Goal: Task Accomplishment & Management: Use online tool/utility

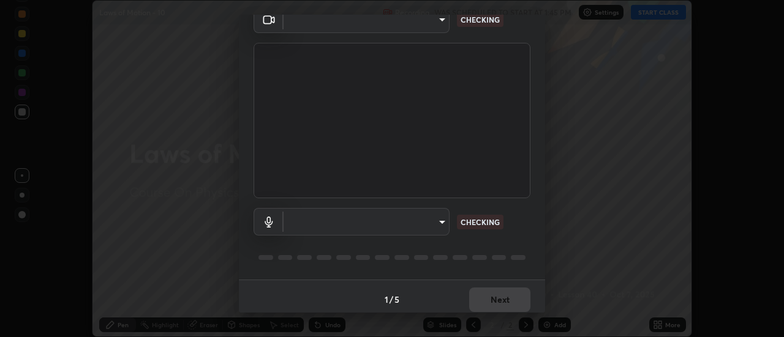
scroll to position [64, 0]
click at [445, 220] on body "Erase all Laws of Motion - 10 Recording WAS SCHEDULED TO START AT 1:45 PM Setti…" at bounding box center [392, 168] width 784 height 337
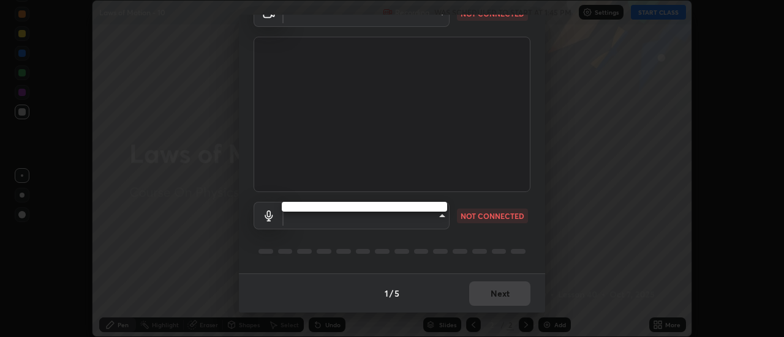
type input "985e4b1f72fc3b9494b48cef3b79fe3b682f9ae0bb15c20acfe574fe2aaad349"
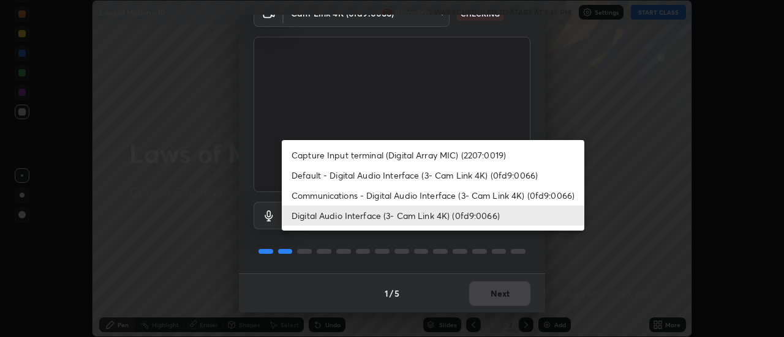
click at [451, 175] on li "Default - Digital Audio Interface (3- Cam Link 4K) (0fd9:0066)" at bounding box center [433, 175] width 303 height 20
type input "default"
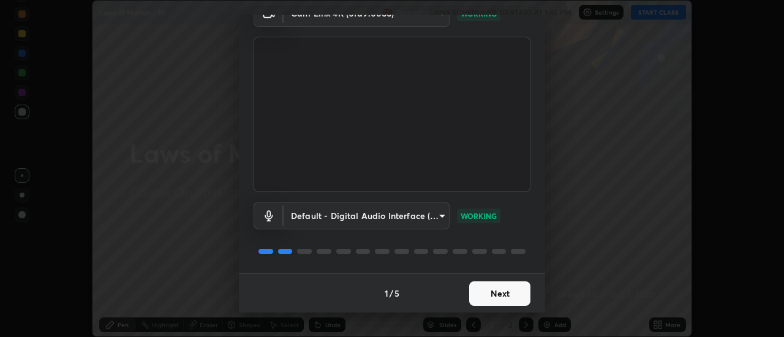
click at [499, 294] on button "Next" at bounding box center [499, 294] width 61 height 24
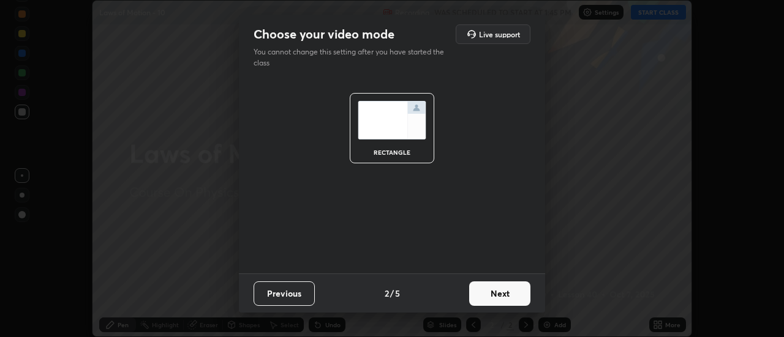
scroll to position [0, 0]
click at [499, 298] on button "Next" at bounding box center [499, 294] width 61 height 24
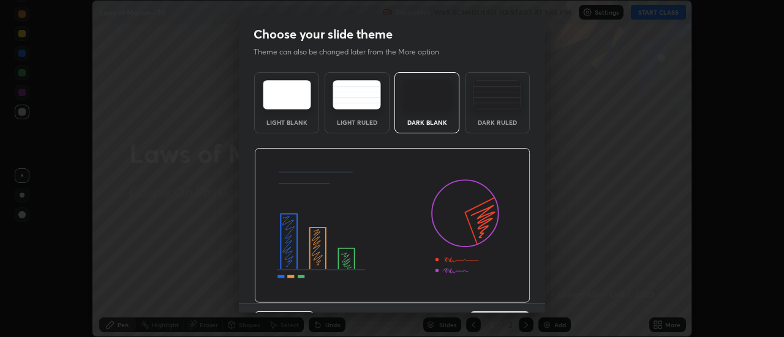
click at [502, 295] on img at bounding box center [392, 226] width 276 height 156
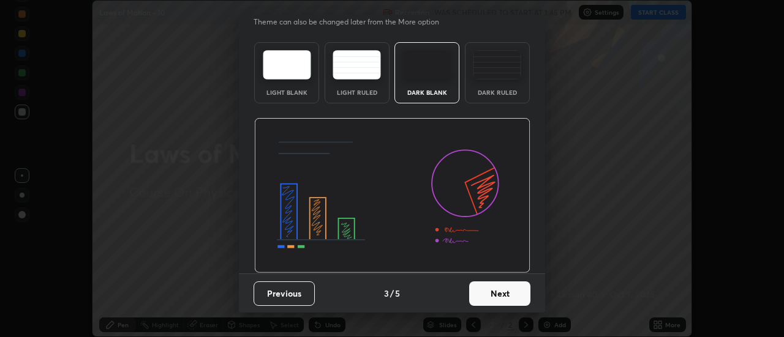
click at [510, 296] on button "Next" at bounding box center [499, 294] width 61 height 24
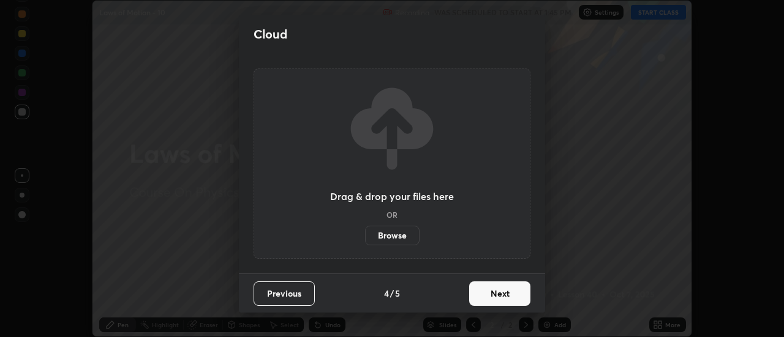
scroll to position [0, 0]
click at [514, 294] on button "Next" at bounding box center [499, 294] width 61 height 24
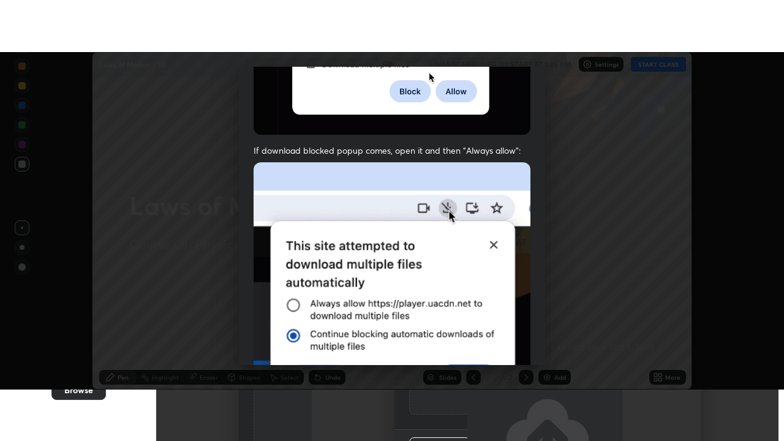
scroll to position [314, 0]
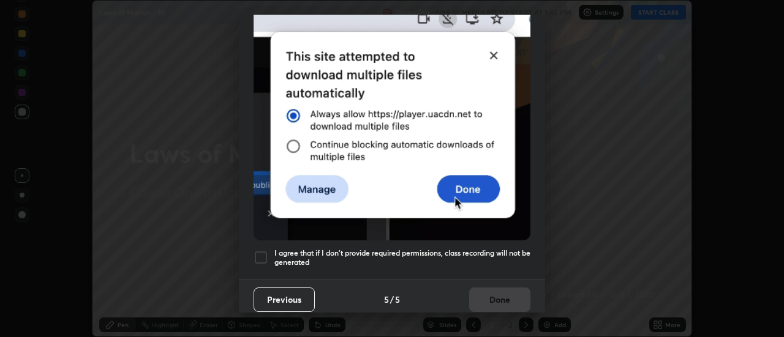
click at [440, 249] on h5 "I agree that if I don't provide required permissions, class recording will not …" at bounding box center [402, 258] width 256 height 19
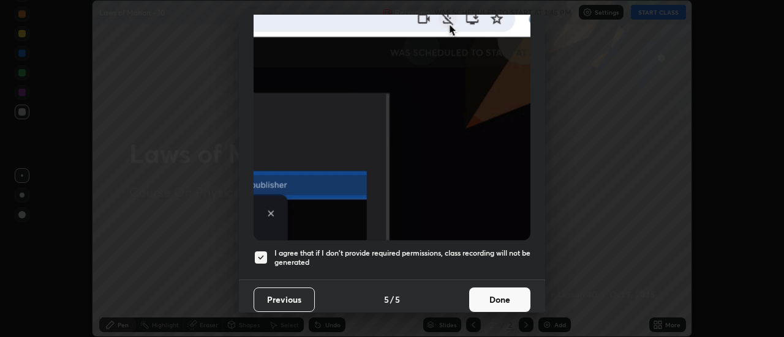
click at [490, 288] on button "Done" at bounding box center [499, 300] width 61 height 24
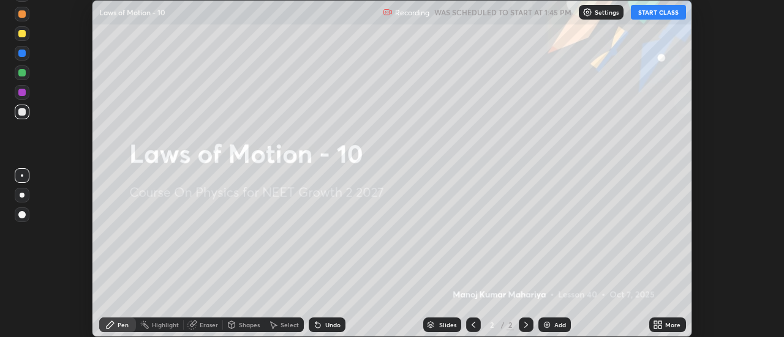
click at [658, 325] on icon at bounding box center [658, 325] width 10 height 10
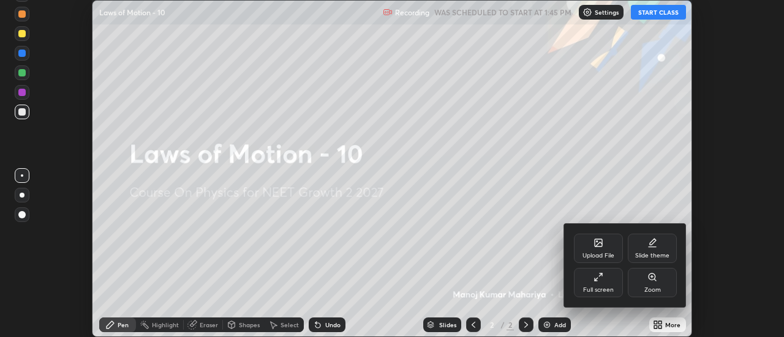
click at [599, 277] on icon at bounding box center [598, 278] width 10 height 10
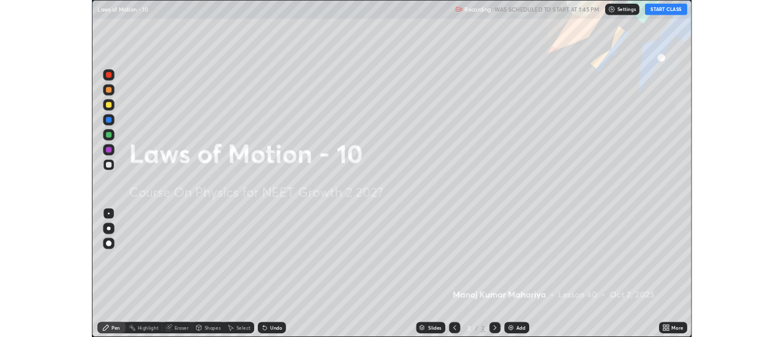
scroll to position [441, 784]
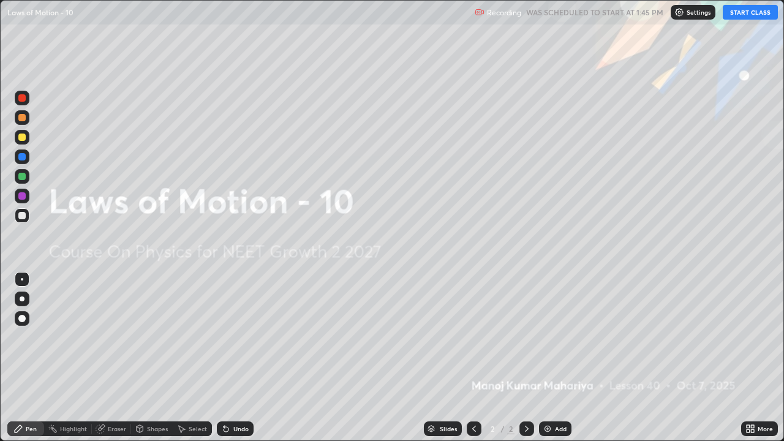
click at [740, 13] on button "START CLASS" at bounding box center [750, 12] width 55 height 15
click at [550, 337] on img at bounding box center [548, 429] width 10 height 10
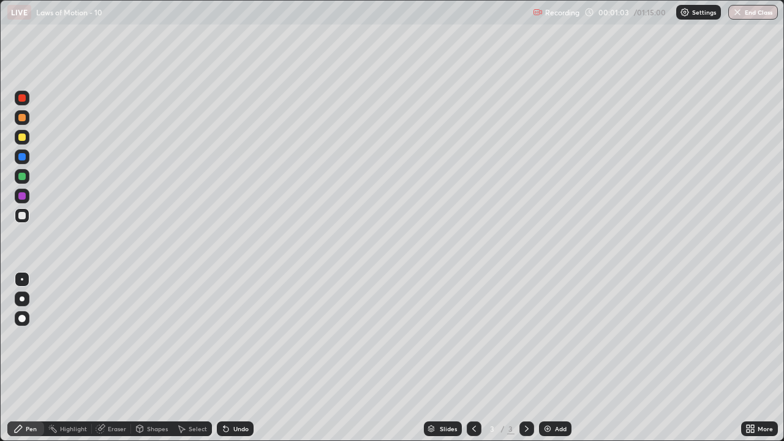
click at [24, 216] on div at bounding box center [21, 215] width 7 height 7
click at [21, 299] on div at bounding box center [22, 298] width 5 height 5
click at [22, 138] on div at bounding box center [21, 137] width 7 height 7
click at [22, 215] on div at bounding box center [21, 215] width 7 height 7
click at [23, 178] on div at bounding box center [21, 176] width 7 height 7
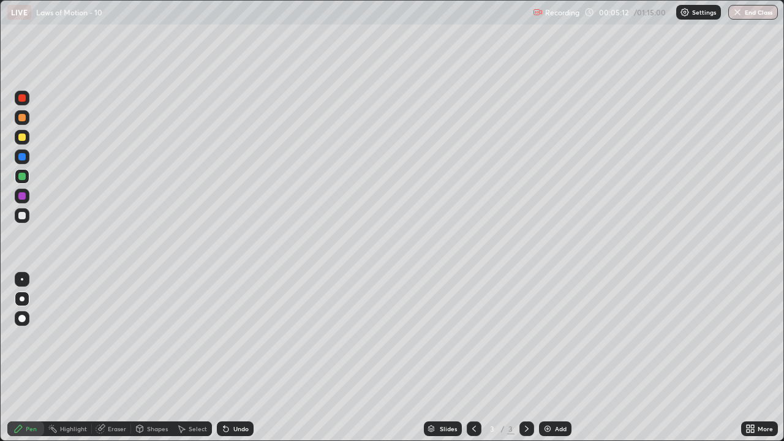
click at [17, 217] on div at bounding box center [22, 215] width 15 height 15
click at [22, 138] on div at bounding box center [21, 137] width 7 height 7
click at [544, 337] on img at bounding box center [548, 429] width 10 height 10
click at [21, 218] on div at bounding box center [21, 215] width 7 height 7
click at [24, 219] on div at bounding box center [21, 215] width 7 height 7
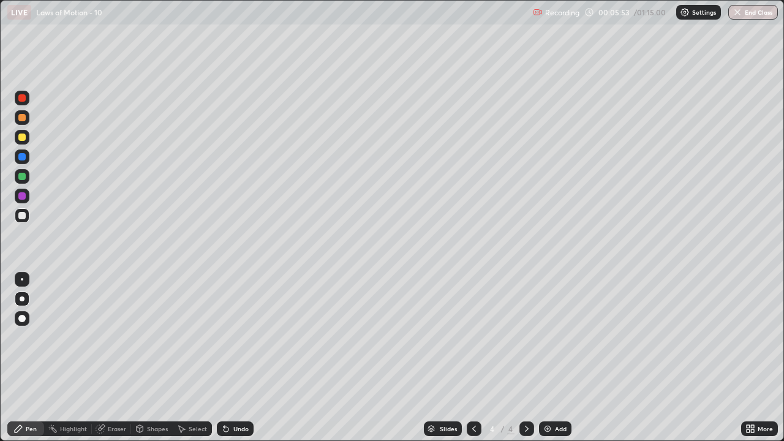
click at [225, 337] on icon at bounding box center [226, 429] width 5 height 5
click at [224, 337] on icon at bounding box center [226, 429] width 5 height 5
click at [23, 137] on div at bounding box center [21, 137] width 7 height 7
click at [224, 337] on icon at bounding box center [226, 429] width 5 height 5
click at [23, 100] on div at bounding box center [21, 97] width 7 height 7
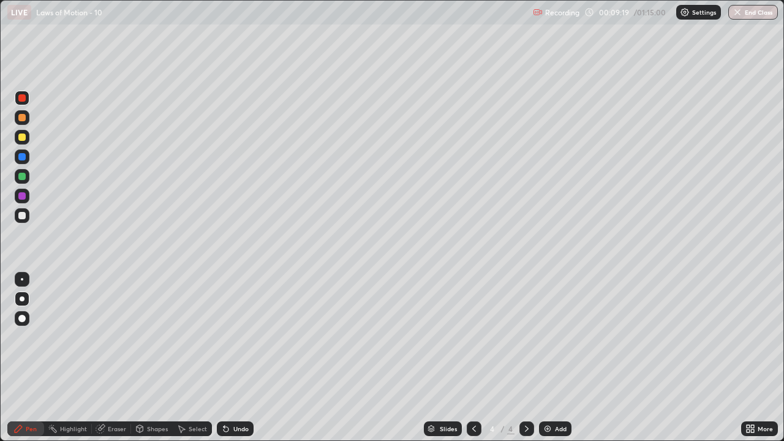
click at [543, 337] on img at bounding box center [548, 429] width 10 height 10
click at [19, 217] on div at bounding box center [21, 215] width 7 height 7
click at [31, 337] on div "Pen" at bounding box center [31, 429] width 11 height 6
click at [23, 139] on div at bounding box center [21, 137] width 7 height 7
click at [19, 137] on div at bounding box center [21, 137] width 7 height 7
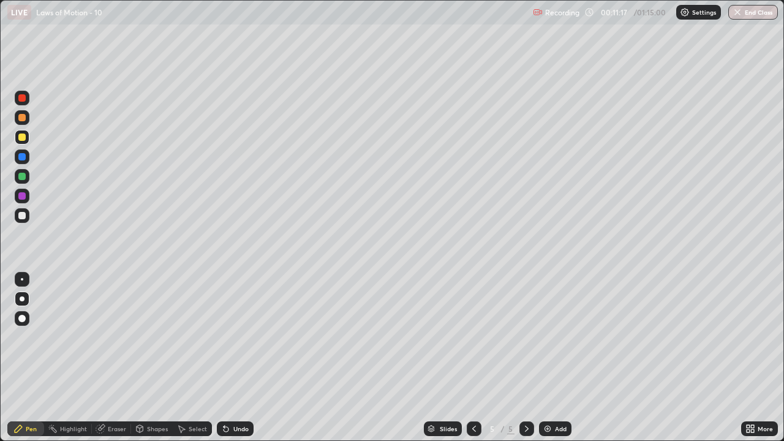
click at [17, 176] on div at bounding box center [22, 176] width 15 height 15
click at [21, 175] on div at bounding box center [21, 176] width 7 height 7
click at [24, 177] on div at bounding box center [21, 176] width 7 height 7
click at [21, 216] on div at bounding box center [21, 215] width 7 height 7
click at [549, 337] on img at bounding box center [548, 429] width 10 height 10
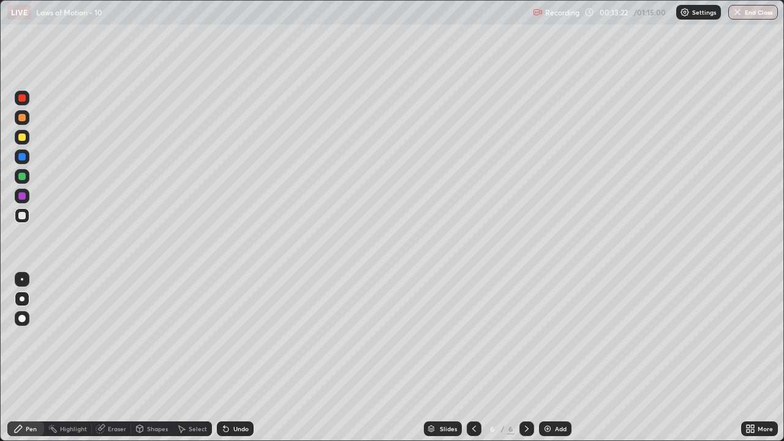
click at [20, 218] on div at bounding box center [21, 215] width 7 height 7
click at [21, 138] on div at bounding box center [21, 137] width 7 height 7
click at [152, 337] on div "Shapes" at bounding box center [157, 429] width 21 height 6
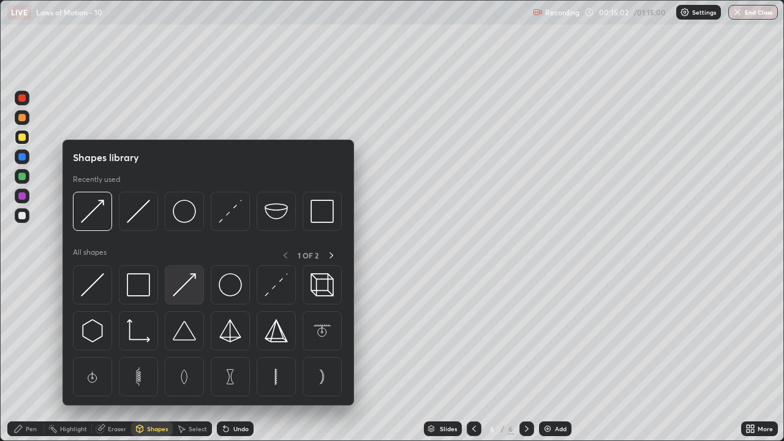
click at [189, 287] on img at bounding box center [184, 284] width 23 height 23
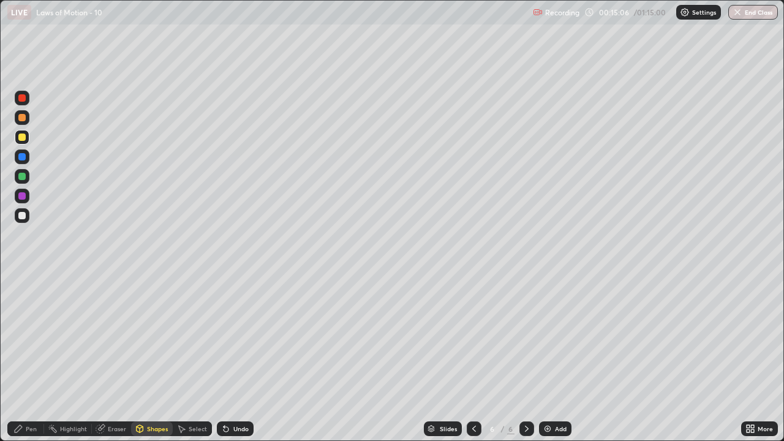
click at [31, 337] on div "Pen" at bounding box center [31, 429] width 11 height 6
click at [24, 213] on div at bounding box center [21, 215] width 7 height 7
click at [21, 143] on div at bounding box center [22, 137] width 15 height 15
click at [24, 214] on div at bounding box center [21, 215] width 7 height 7
click at [227, 337] on icon at bounding box center [226, 429] width 10 height 10
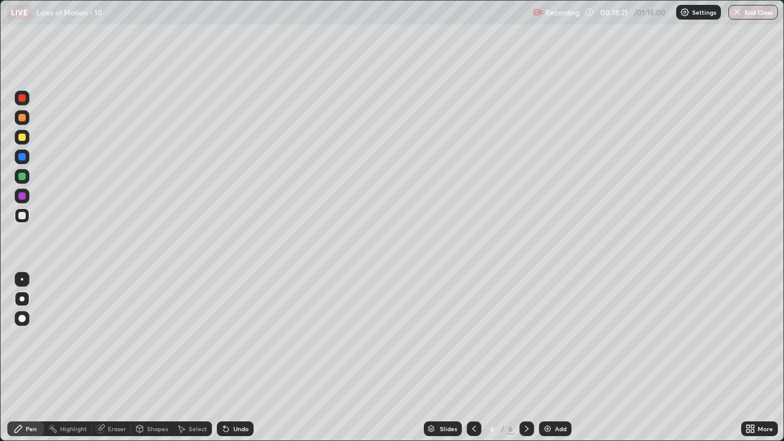
click at [544, 337] on div "Add" at bounding box center [555, 428] width 32 height 15
click at [24, 217] on div at bounding box center [21, 215] width 7 height 7
click at [467, 337] on div at bounding box center [474, 428] width 15 height 15
click at [525, 337] on icon at bounding box center [527, 429] width 10 height 10
click at [24, 217] on div at bounding box center [21, 215] width 7 height 7
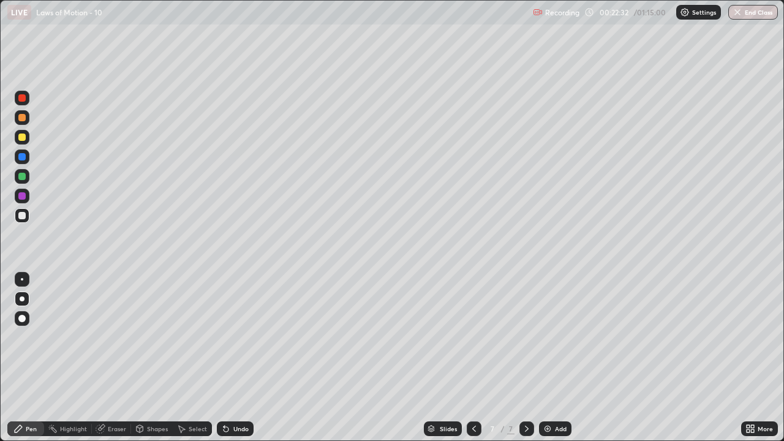
click at [562, 337] on div "Add" at bounding box center [555, 428] width 32 height 15
click at [24, 215] on div at bounding box center [21, 215] width 7 height 7
click at [224, 337] on icon at bounding box center [226, 429] width 5 height 5
click at [223, 337] on icon at bounding box center [226, 429] width 10 height 10
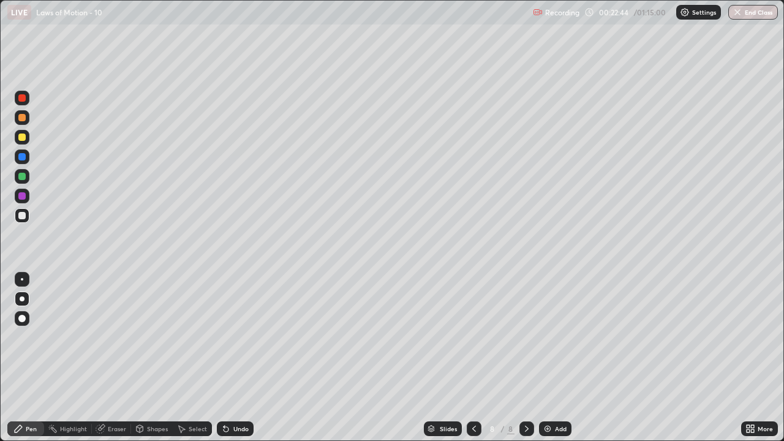
click at [224, 337] on icon at bounding box center [224, 426] width 1 height 1
click at [224, 337] on icon at bounding box center [226, 429] width 5 height 5
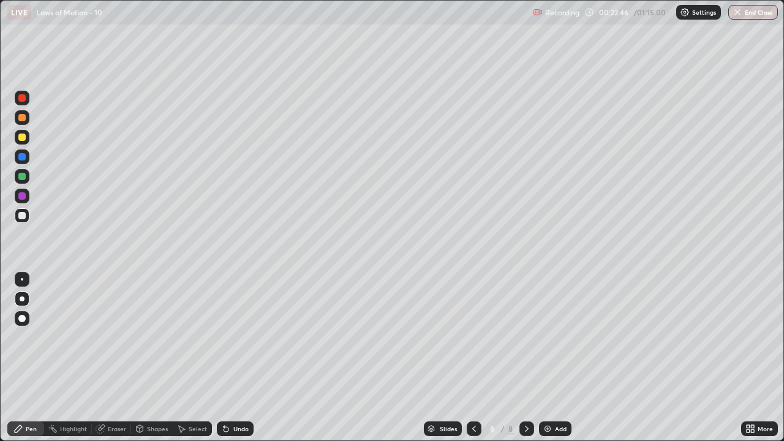
click at [224, 337] on icon at bounding box center [226, 429] width 5 height 5
click at [25, 97] on div at bounding box center [21, 97] width 7 height 7
click at [24, 217] on div at bounding box center [21, 215] width 7 height 7
click at [225, 337] on icon at bounding box center [226, 429] width 5 height 5
click at [224, 337] on icon at bounding box center [224, 426] width 1 height 1
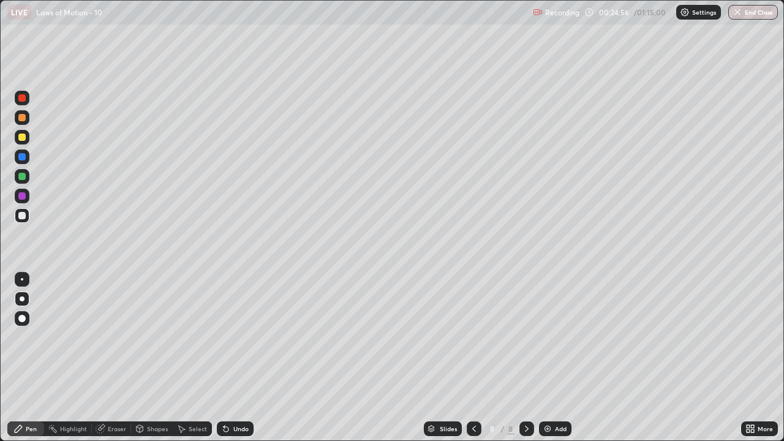
click at [23, 136] on div at bounding box center [21, 137] width 7 height 7
click at [472, 337] on icon at bounding box center [474, 429] width 10 height 10
click at [473, 337] on icon at bounding box center [474, 429] width 10 height 10
click at [472, 337] on icon at bounding box center [474, 429] width 10 height 10
click at [473, 337] on icon at bounding box center [474, 429] width 10 height 10
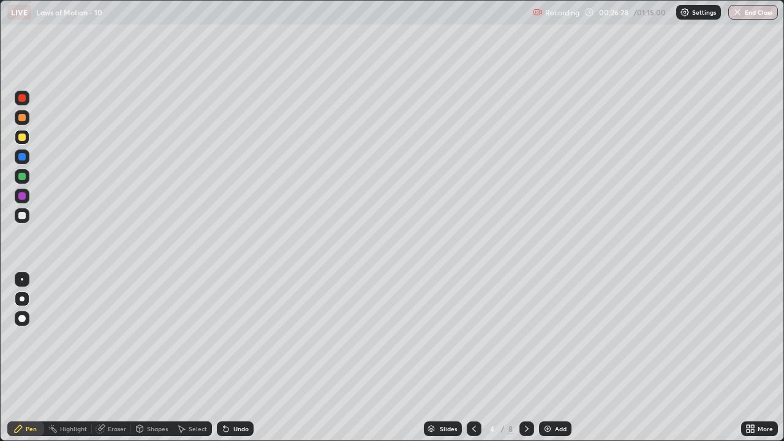
click at [472, 337] on icon at bounding box center [474, 429] width 4 height 6
click at [474, 337] on icon at bounding box center [474, 429] width 10 height 10
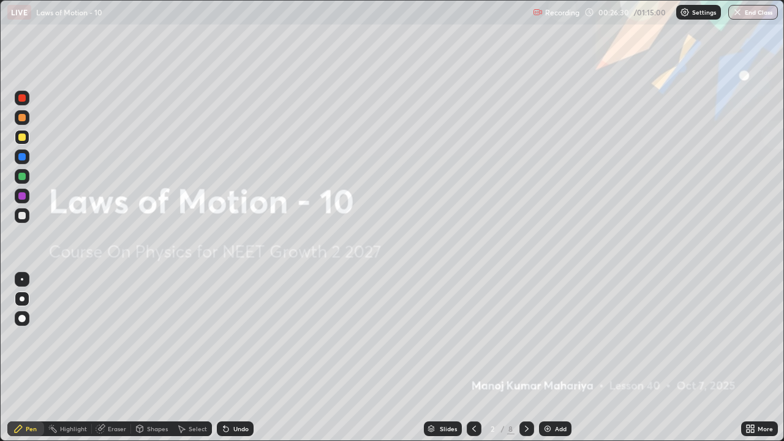
click at [525, 337] on icon at bounding box center [527, 429] width 4 height 6
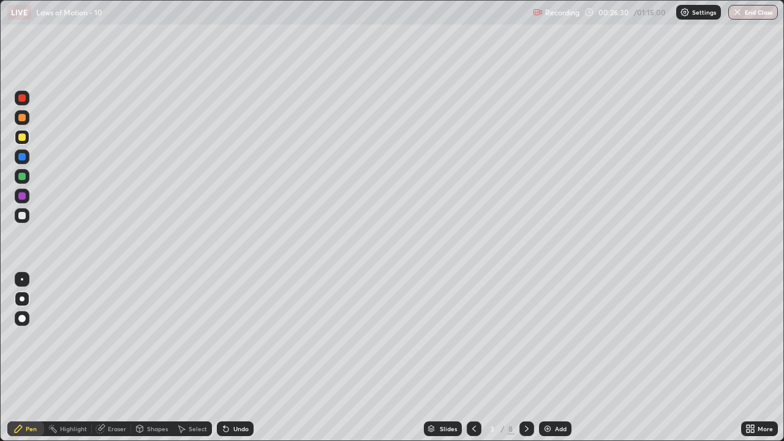
click at [525, 337] on icon at bounding box center [527, 429] width 10 height 10
click at [526, 337] on icon at bounding box center [527, 429] width 4 height 6
click at [527, 337] on div at bounding box center [526, 428] width 15 height 15
click at [527, 337] on icon at bounding box center [527, 429] width 10 height 10
click at [529, 337] on icon at bounding box center [527, 429] width 10 height 10
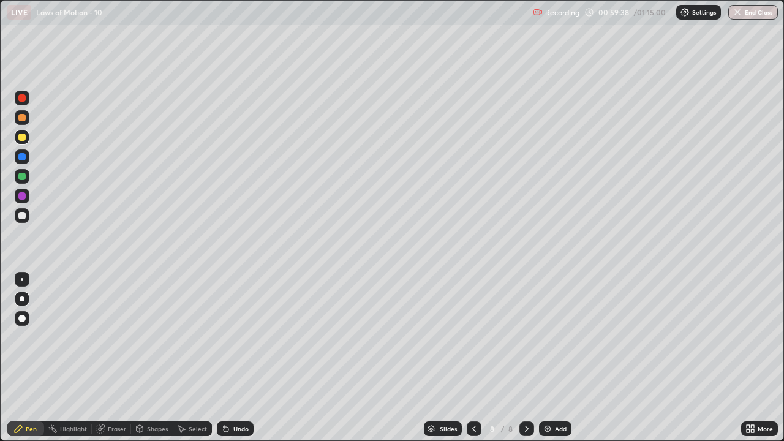
click at [556, 337] on div "Add" at bounding box center [561, 429] width 12 height 6
click at [23, 299] on div at bounding box center [22, 298] width 5 height 5
click at [22, 214] on div at bounding box center [21, 215] width 7 height 7
click at [224, 337] on icon at bounding box center [226, 429] width 5 height 5
click at [225, 337] on icon at bounding box center [226, 429] width 5 height 5
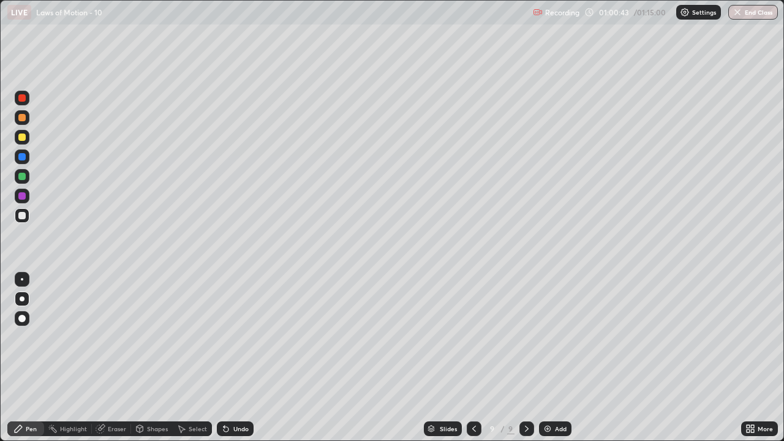
click at [21, 137] on div at bounding box center [21, 137] width 7 height 7
click at [230, 337] on div "Undo" at bounding box center [235, 428] width 37 height 15
click at [224, 337] on icon at bounding box center [226, 429] width 5 height 5
click at [226, 337] on icon at bounding box center [226, 429] width 10 height 10
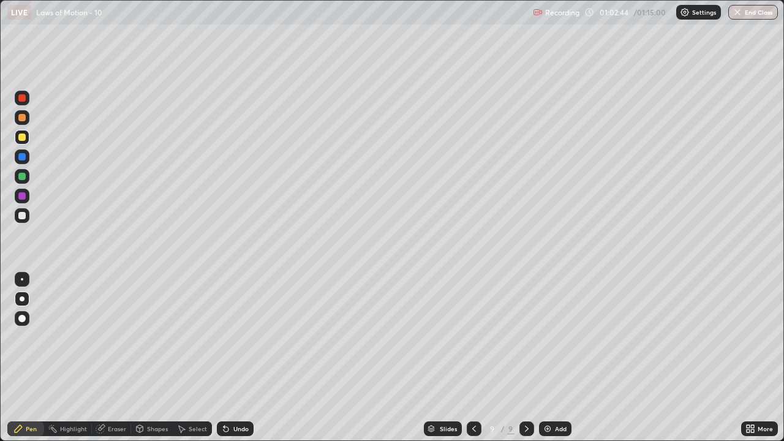
click at [222, 337] on div "Undo" at bounding box center [235, 428] width 37 height 15
click at [224, 337] on icon at bounding box center [226, 429] width 5 height 5
click at [229, 337] on icon at bounding box center [226, 429] width 10 height 10
click at [229, 337] on div "Undo" at bounding box center [235, 428] width 37 height 15
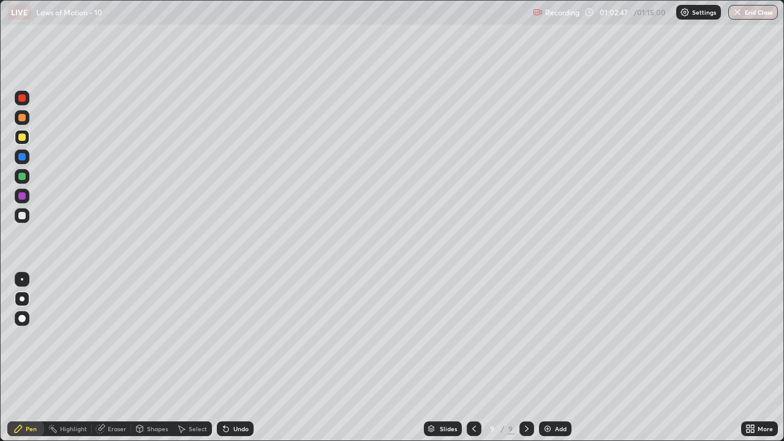
click at [228, 337] on icon at bounding box center [226, 429] width 10 height 10
click at [233, 337] on div "Undo" at bounding box center [240, 429] width 15 height 6
click at [236, 337] on div "Undo" at bounding box center [240, 429] width 15 height 6
click at [235, 337] on div "Undo" at bounding box center [240, 429] width 15 height 6
click at [758, 13] on button "End Class" at bounding box center [753, 12] width 50 height 15
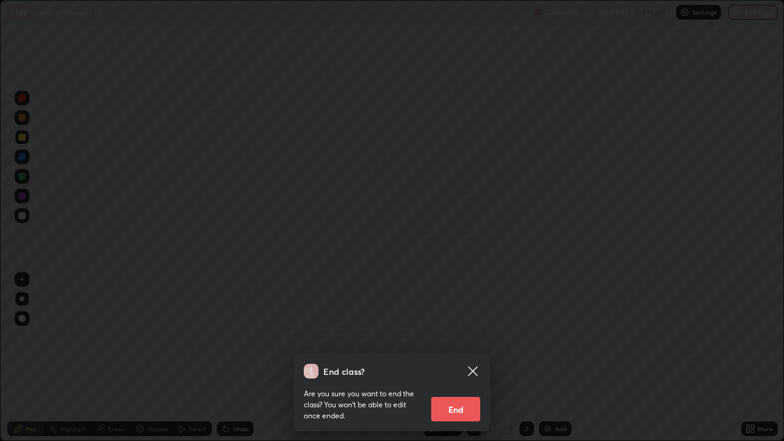
click at [459, 337] on button "End" at bounding box center [455, 409] width 49 height 24
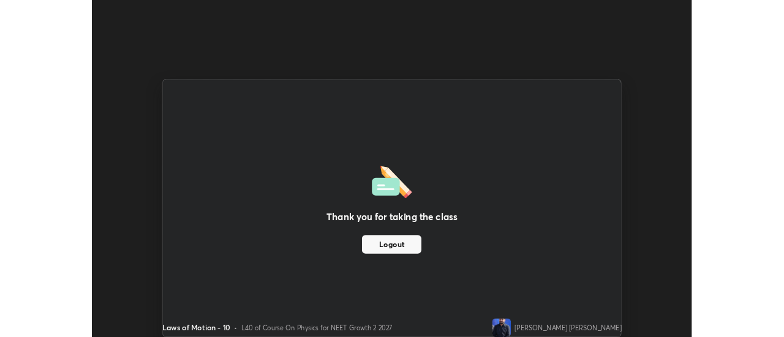
scroll to position [60905, 60459]
